Goal: Task Accomplishment & Management: Manage account settings

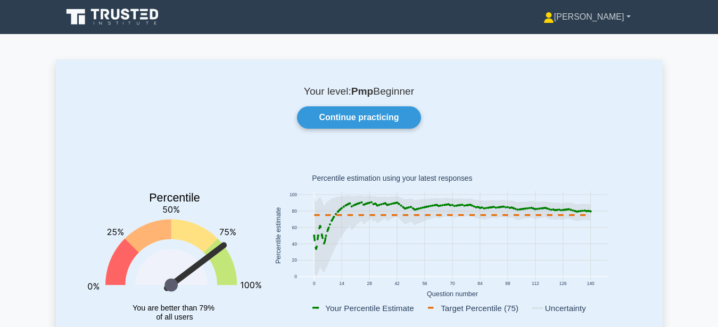
click at [626, 16] on link "[PERSON_NAME]" at bounding box center [587, 16] width 138 height 21
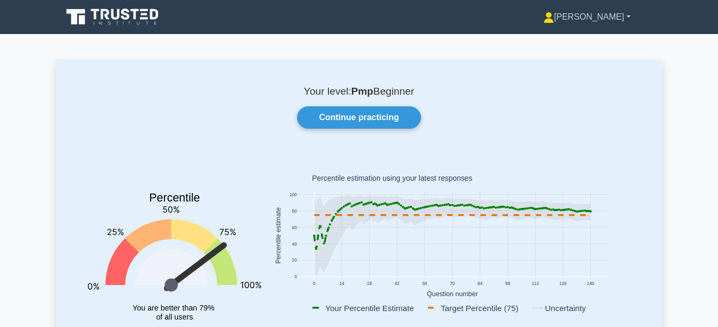
click at [633, 14] on link "[PERSON_NAME]" at bounding box center [587, 16] width 138 height 21
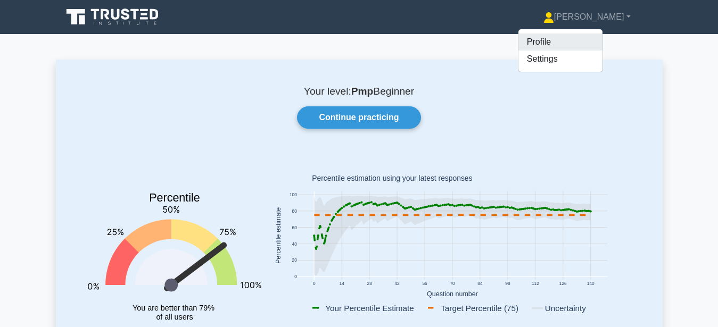
click at [599, 37] on link "Profile" at bounding box center [560, 42] width 84 height 17
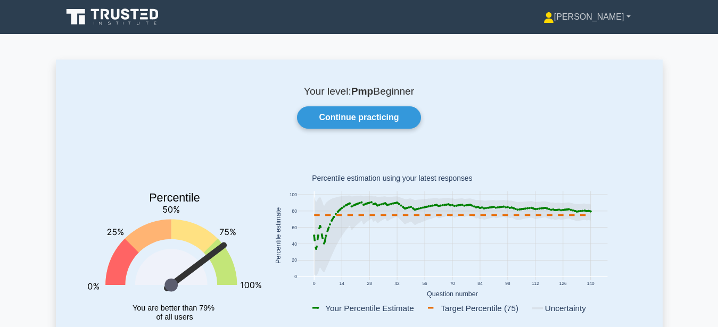
click at [615, 21] on link "[PERSON_NAME]" at bounding box center [587, 16] width 138 height 21
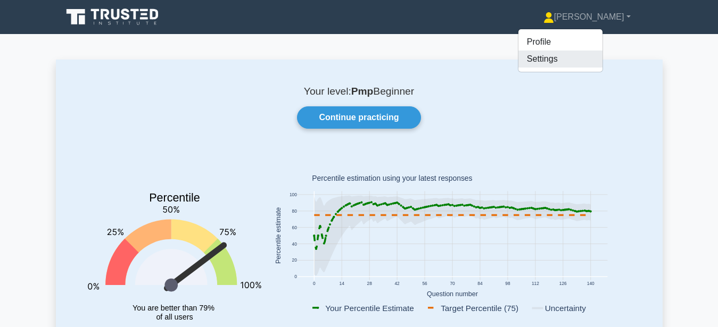
click at [589, 57] on link "Settings" at bounding box center [560, 59] width 84 height 17
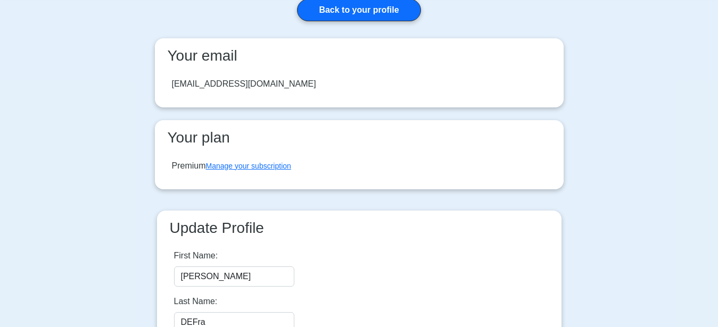
scroll to position [163, 0]
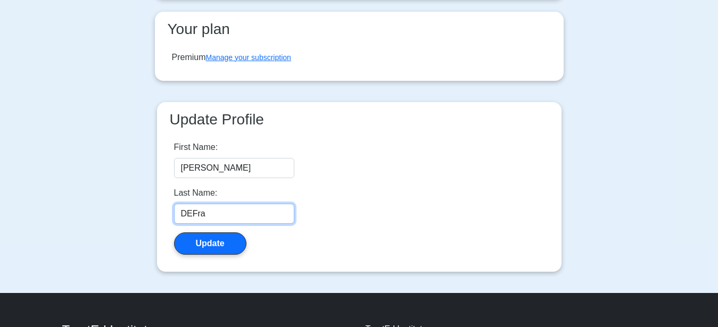
click at [218, 217] on input "DEFra" at bounding box center [234, 214] width 120 height 20
type input "De [PERSON_NAME]"
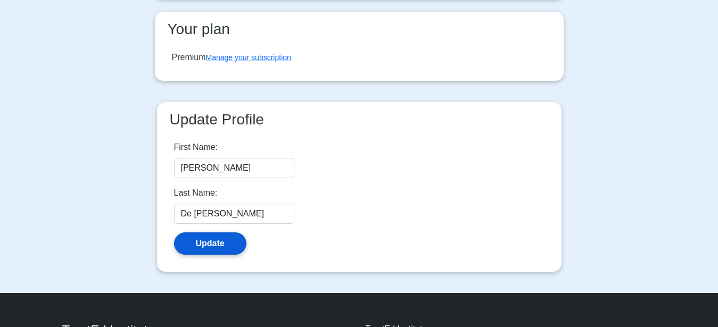
click at [219, 248] on button "Update" at bounding box center [210, 244] width 72 height 22
click at [228, 242] on button "Update" at bounding box center [210, 244] width 72 height 22
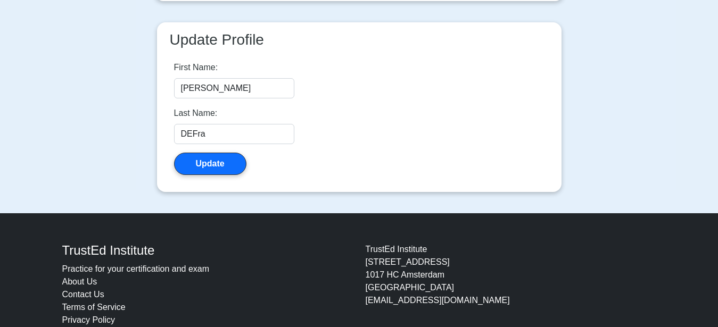
scroll to position [327, 0]
